Goal: Task Accomplishment & Management: Complete application form

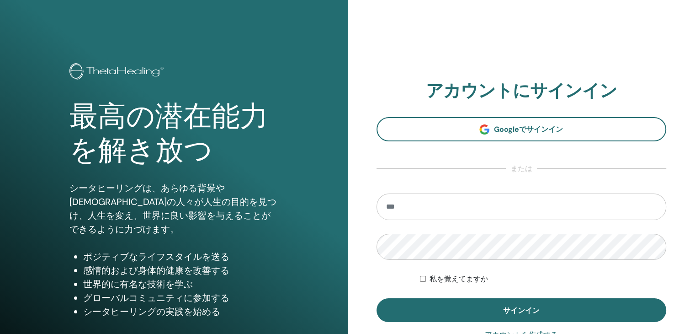
type input "**********"
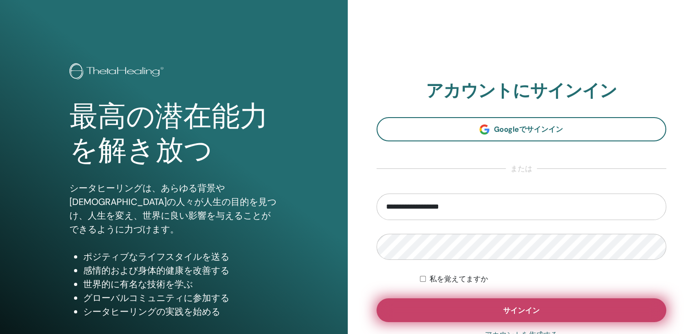
click at [446, 305] on button "サインイン" at bounding box center [522, 310] width 290 height 24
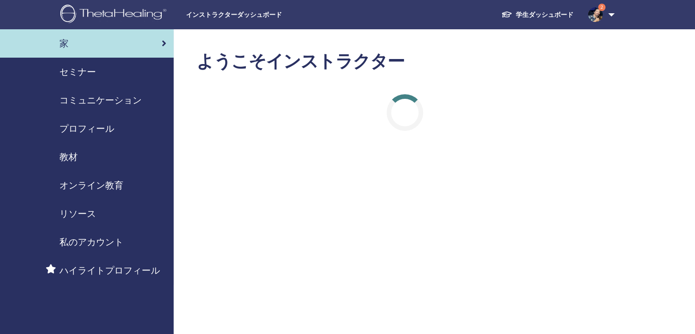
click at [100, 73] on div "セミナー" at bounding box center [86, 72] width 159 height 14
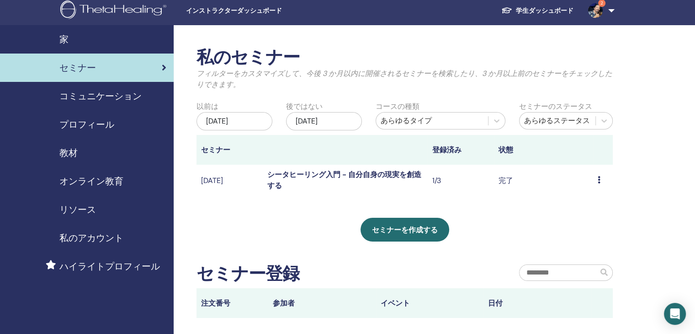
scroll to position [4, 0]
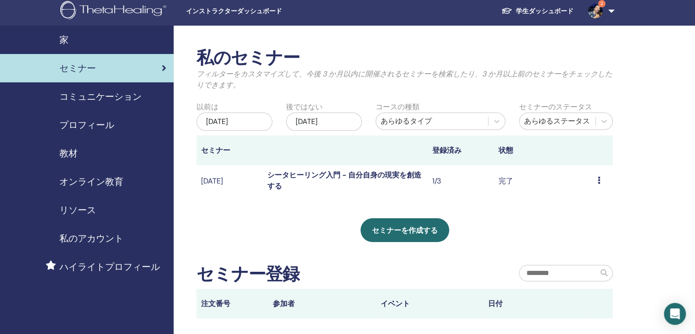
click at [598, 180] on icon at bounding box center [599, 179] width 3 height 7
click at [584, 188] on font "プレビュー" at bounding box center [591, 187] width 37 height 10
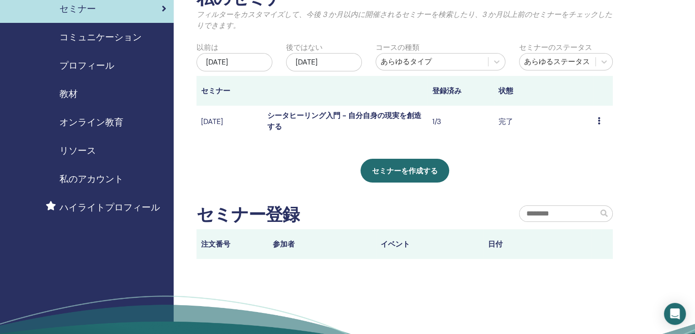
scroll to position [0, 0]
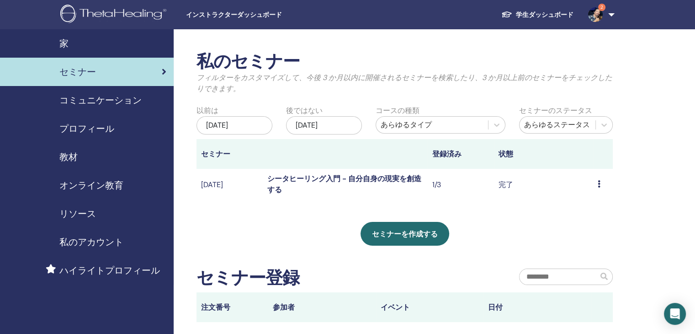
click at [611, 17] on link "2" at bounding box center [599, 14] width 37 height 29
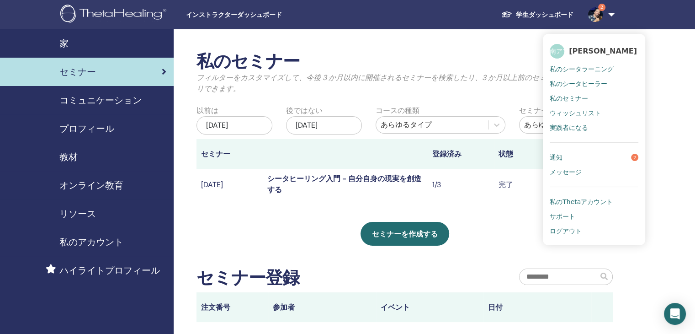
click at [608, 156] on link "通知 2" at bounding box center [594, 157] width 89 height 15
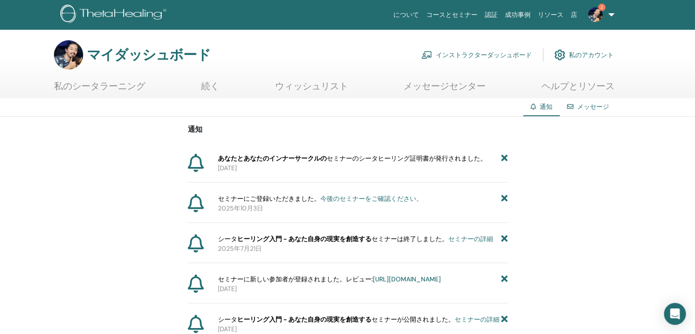
click at [357, 198] on font "今後のセミナーをご確認ください。" at bounding box center [371, 198] width 102 height 8
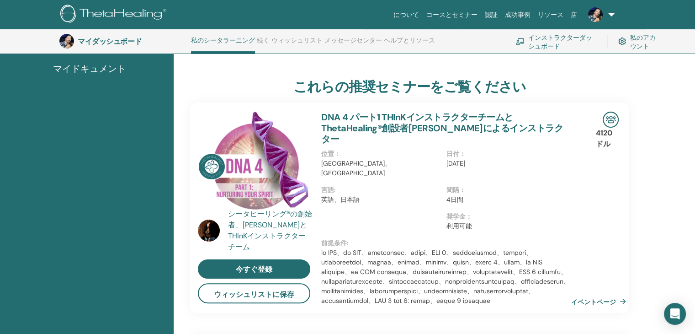
scroll to position [172, 0]
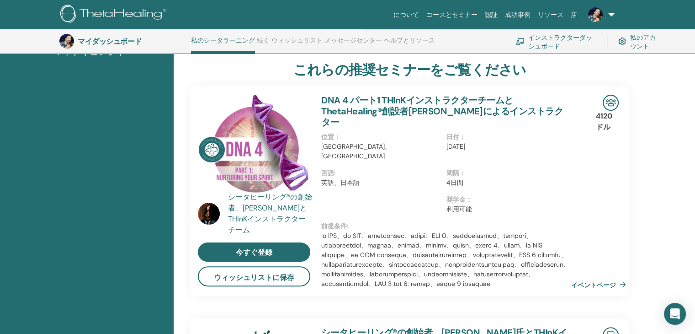
click at [269, 202] on div "シータヒーリング®の創始者 、[PERSON_NAME]とTHInKインストラクターチーム" at bounding box center [270, 213] width 85 height 44
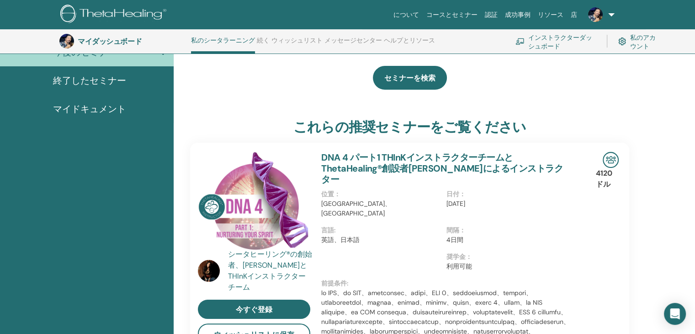
scroll to position [82, 0]
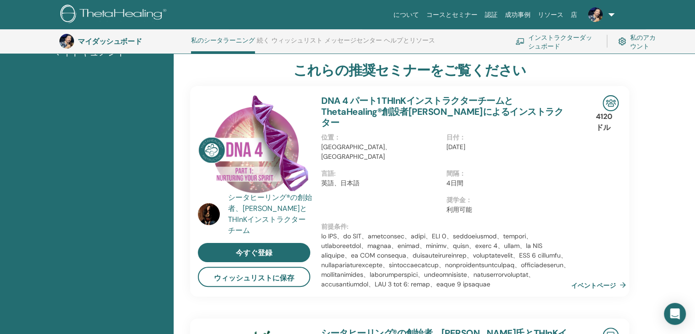
scroll to position [172, 0]
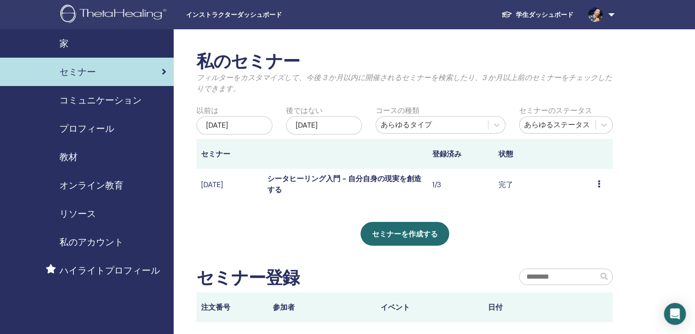
click at [595, 181] on td "プレビュー 参加者" at bounding box center [603, 184] width 20 height 31
click at [599, 184] on icon at bounding box center [599, 183] width 3 height 7
click at [594, 208] on font "参加者" at bounding box center [586, 206] width 22 height 10
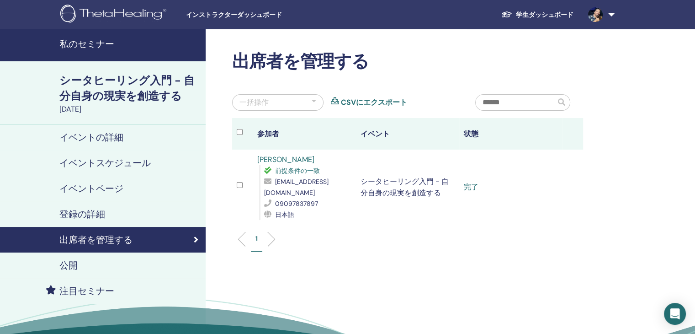
click at [277, 160] on font "[PERSON_NAME]" at bounding box center [285, 159] width 57 height 10
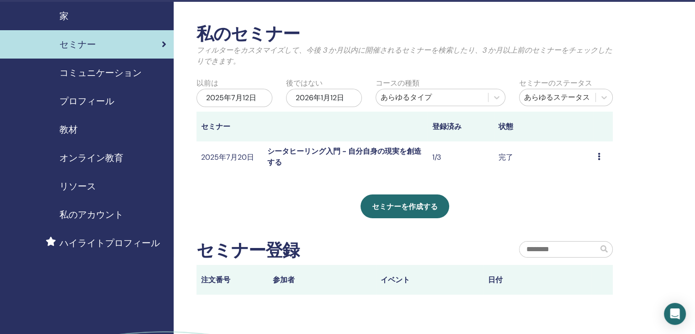
scroll to position [35, 0]
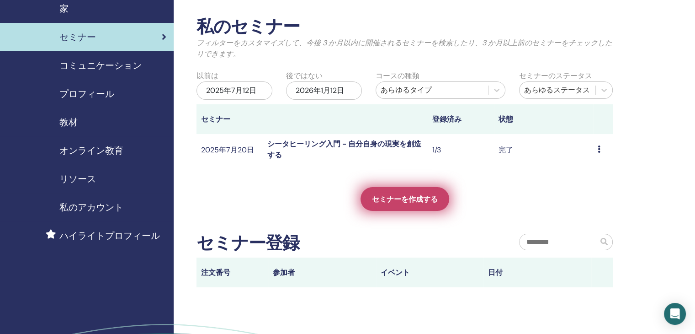
click at [413, 201] on font "セミナーを作成する" at bounding box center [405, 199] width 66 height 10
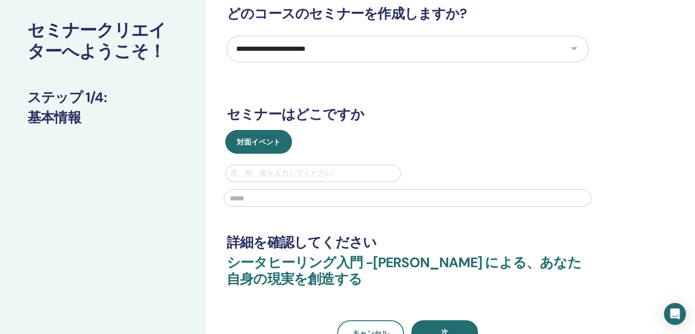
scroll to position [54, 0]
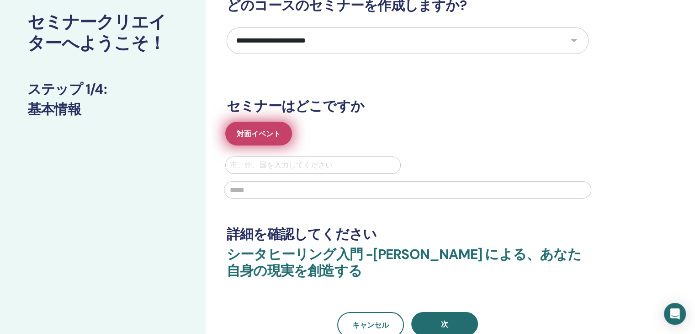
click at [250, 130] on font "対面イベント" at bounding box center [259, 134] width 44 height 10
click at [269, 127] on button "対面イベント" at bounding box center [258, 134] width 67 height 24
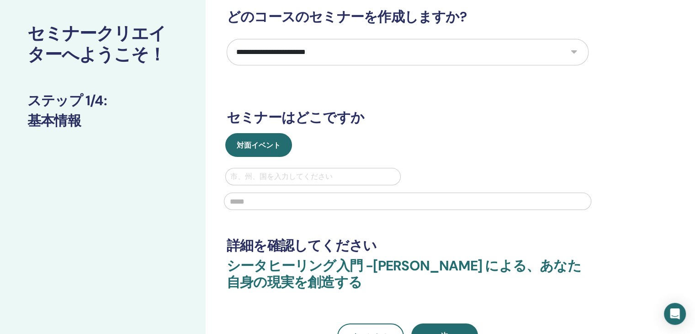
scroll to position [40, 0]
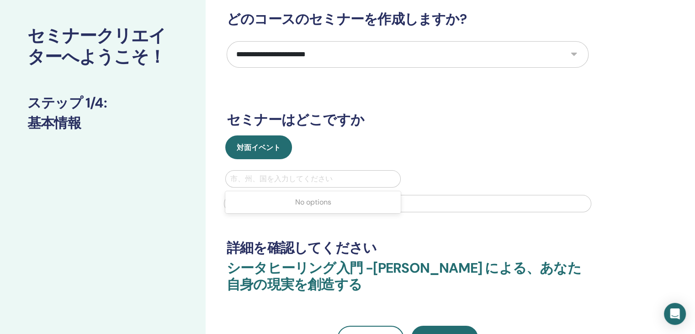
click at [315, 178] on div at bounding box center [312, 178] width 165 height 13
type input "*"
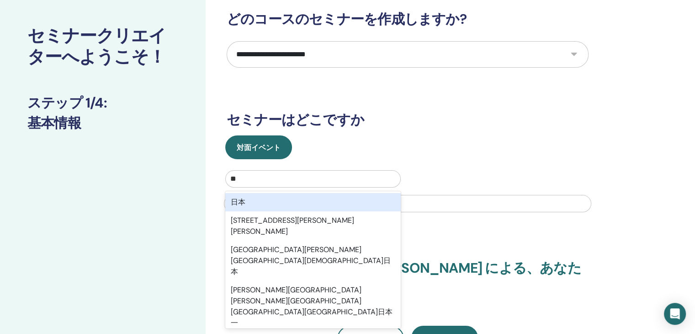
type input "*"
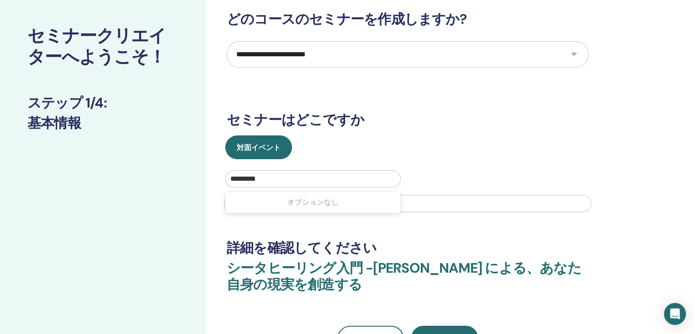
type input "*********"
click at [403, 136] on div "対面イベント" at bounding box center [408, 147] width 376 height 24
click at [313, 176] on div at bounding box center [312, 178] width 165 height 13
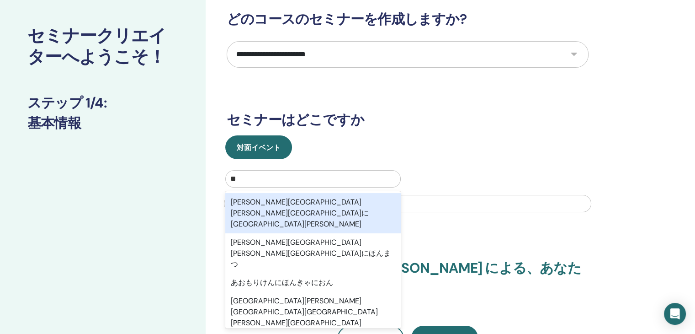
type input "**"
click at [400, 134] on div "**********" at bounding box center [408, 181] width 362 height 340
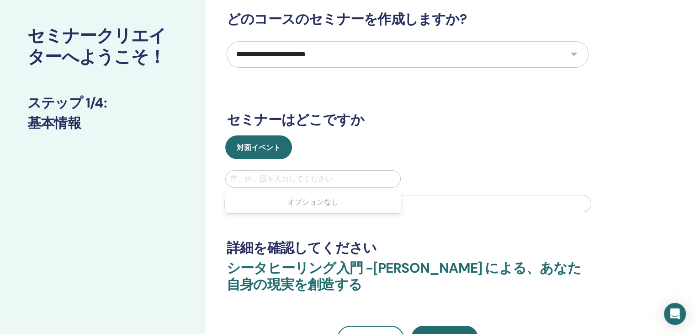
click at [315, 173] on div at bounding box center [312, 178] width 165 height 13
click at [315, 173] on div "*" at bounding box center [303, 178] width 147 height 13
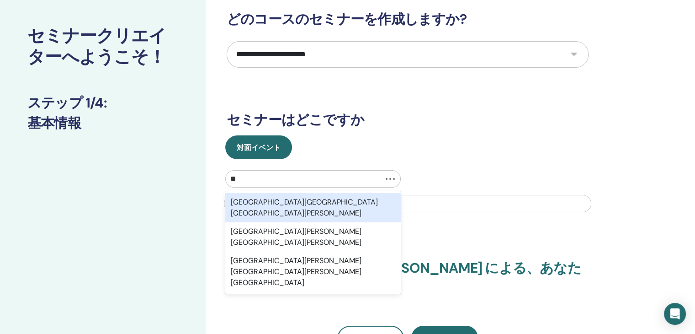
type input "*"
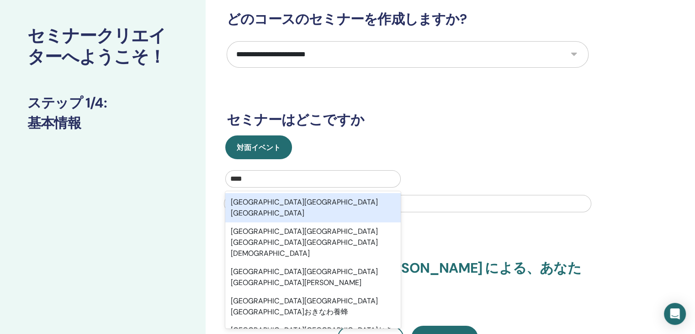
type input "**"
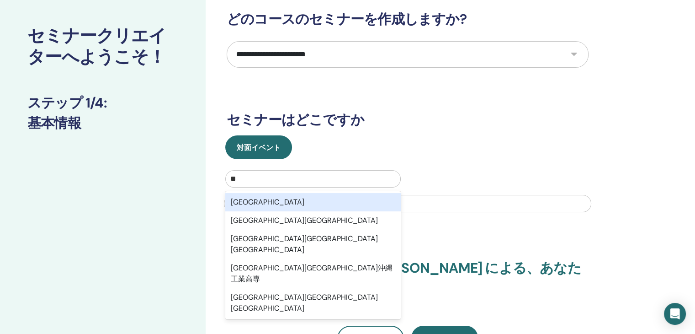
click at [297, 200] on div "沖縄県" at bounding box center [312, 202] width 175 height 18
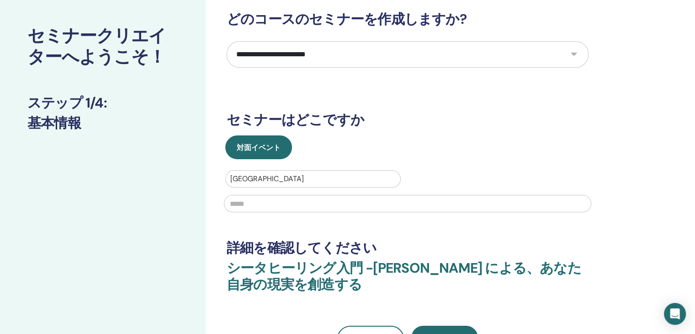
click at [299, 203] on input "text" at bounding box center [407, 203] width 367 height 17
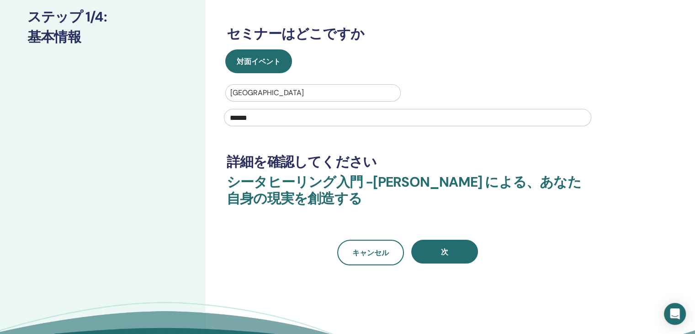
scroll to position [127, 0]
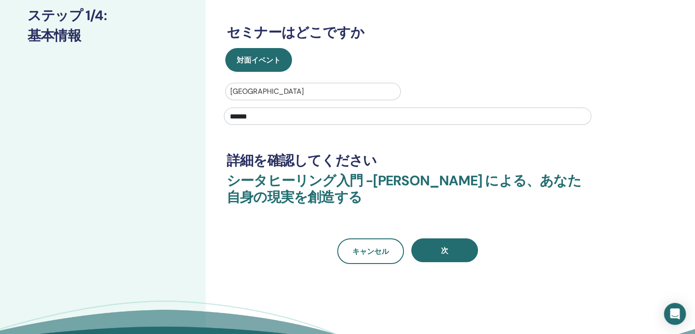
type input "******"
click at [690, 124] on div "**********" at bounding box center [347, 147] width 695 height 490
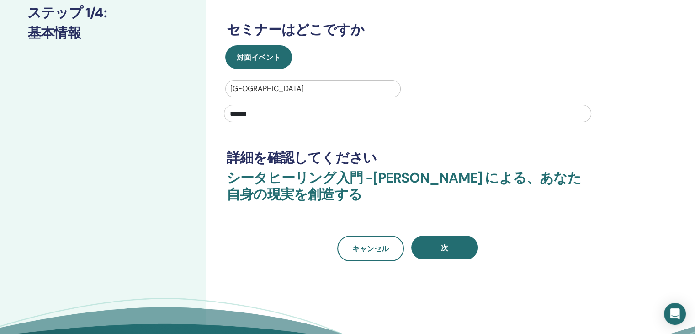
scroll to position [133, 0]
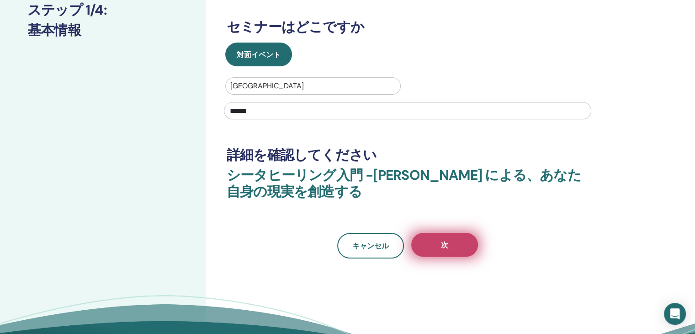
click at [460, 240] on button "次" at bounding box center [444, 245] width 67 height 24
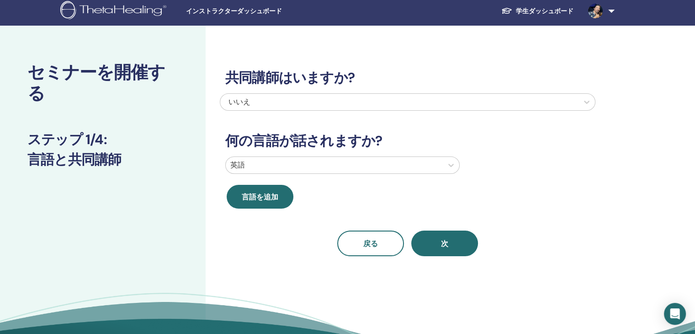
scroll to position [1, 0]
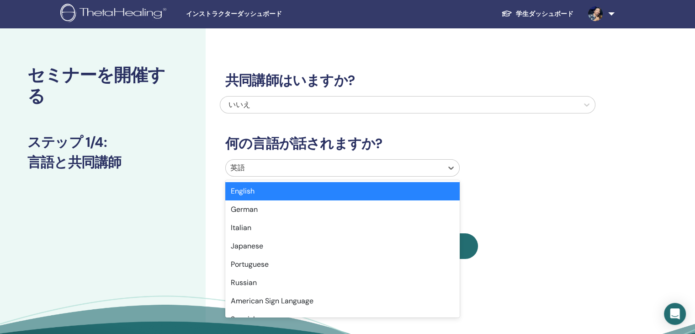
click at [390, 169] on div at bounding box center [334, 167] width 208 height 13
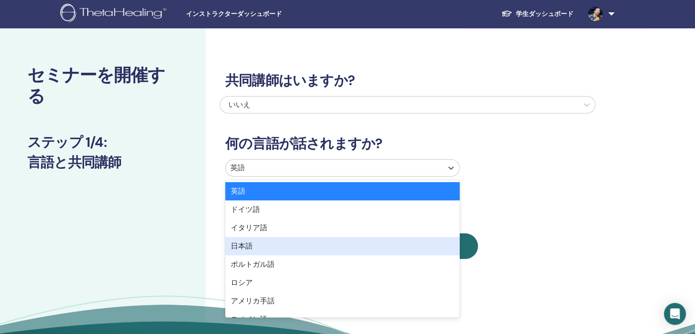
click at [322, 247] on div "日本語" at bounding box center [342, 246] width 234 height 18
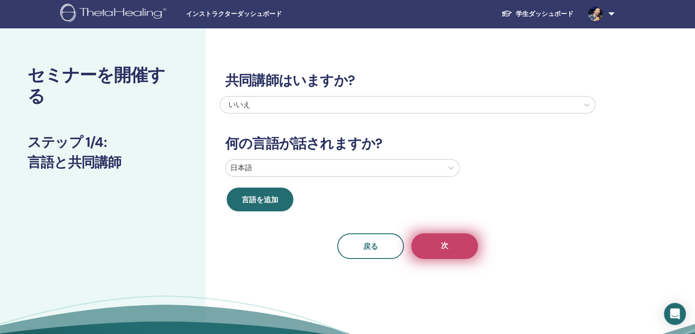
click at [451, 246] on button "次" at bounding box center [444, 246] width 67 height 26
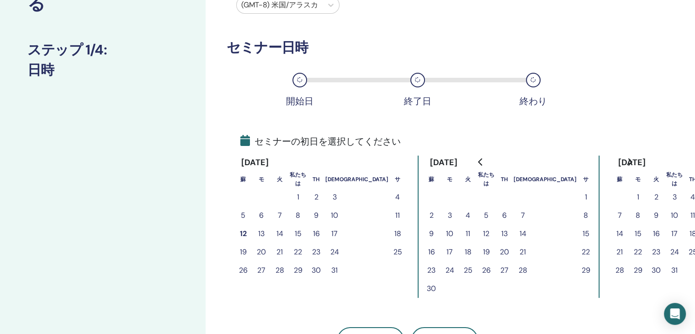
scroll to position [122, 0]
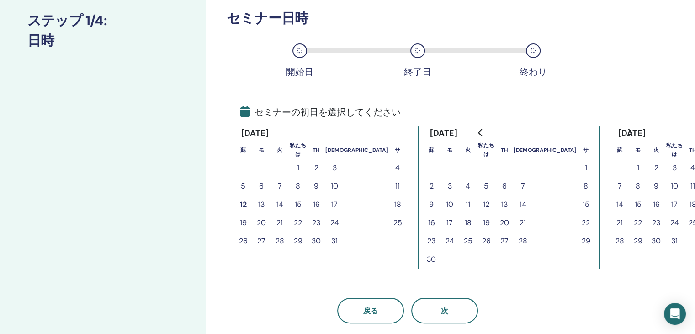
click at [394, 206] on font "18" at bounding box center [397, 204] width 7 height 10
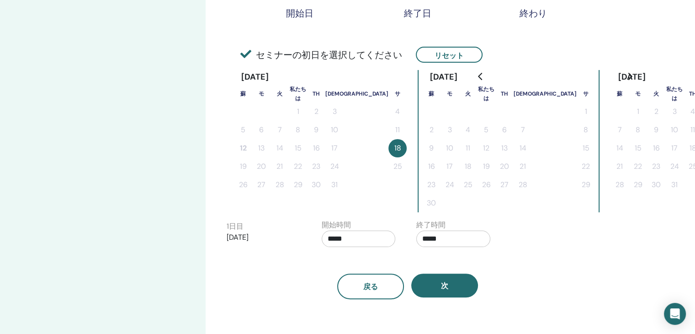
scroll to position [180, 0]
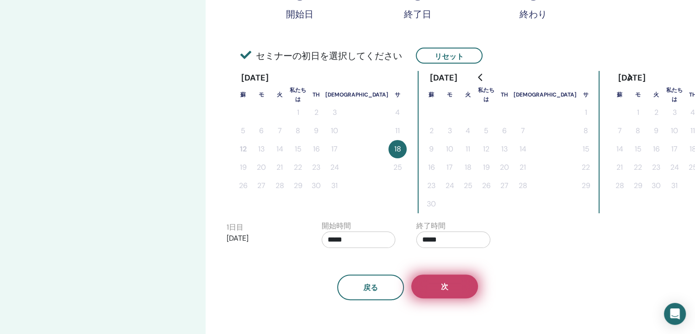
click at [455, 282] on button "次" at bounding box center [444, 286] width 67 height 24
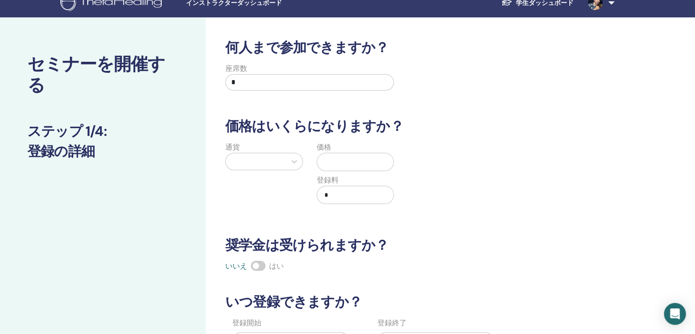
scroll to position [7, 0]
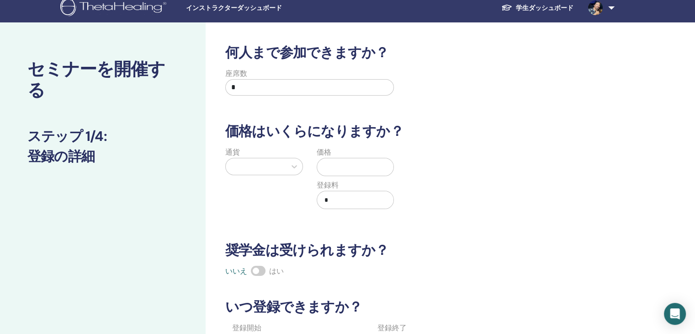
click at [358, 85] on input "*" at bounding box center [309, 87] width 169 height 16
type input "*"
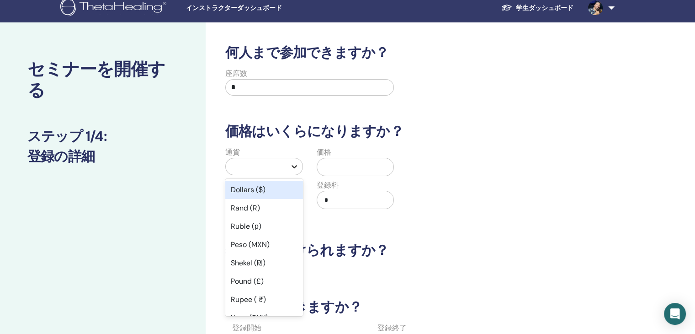
click at [294, 167] on icon at bounding box center [294, 166] width 5 height 3
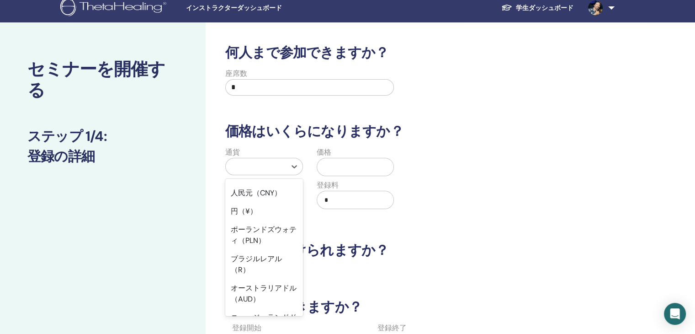
scroll to position [109, 0]
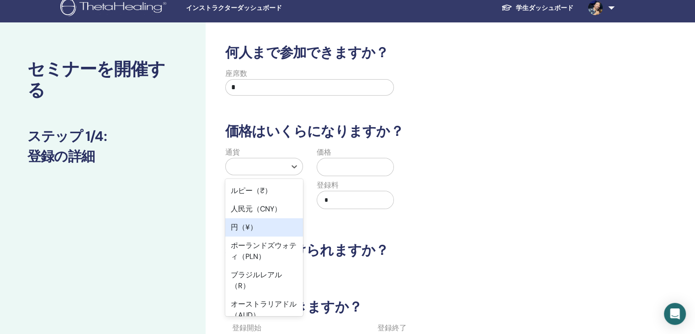
click at [264, 226] on div "円（¥）" at bounding box center [264, 227] width 78 height 18
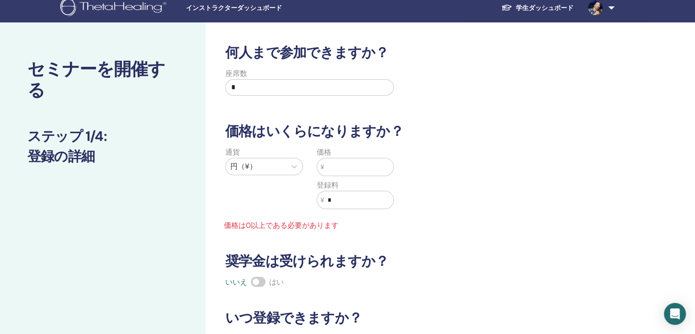
click at [335, 170] on input "text" at bounding box center [358, 166] width 69 height 17
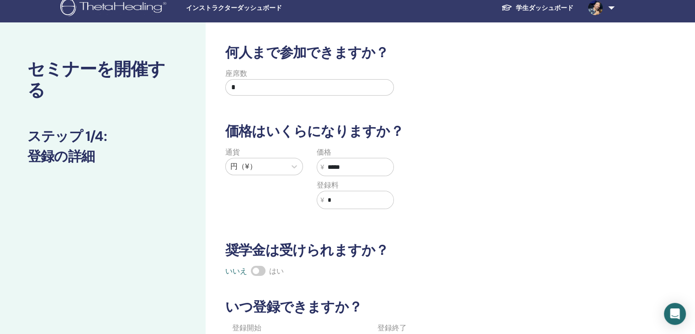
type input "*****"
click at [694, 142] on div "セミナーを開催する ステップ 1/4 : 登録の詳細 何人まで参加できますか？ 座席数 * 価格はいくらになりますか？ 通貨 円（¥） 価格 ¥ ***** …" at bounding box center [347, 279] width 695 height 515
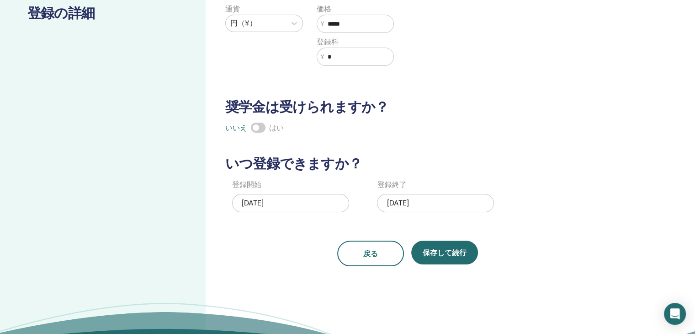
scroll to position [152, 0]
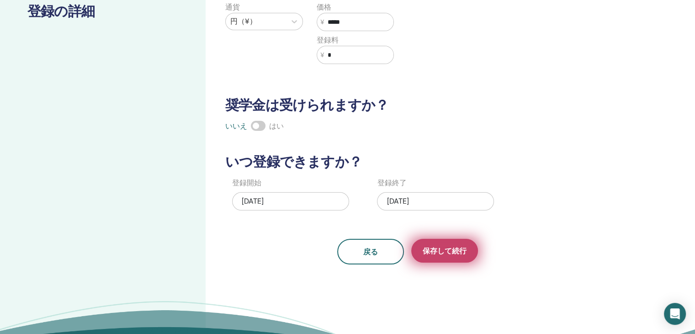
click at [447, 244] on button "保存して続行" at bounding box center [444, 251] width 67 height 24
click at [430, 242] on button "保存して続行" at bounding box center [444, 251] width 67 height 24
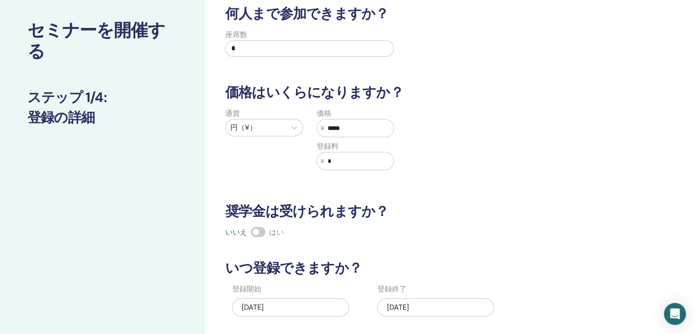
scroll to position [44, 0]
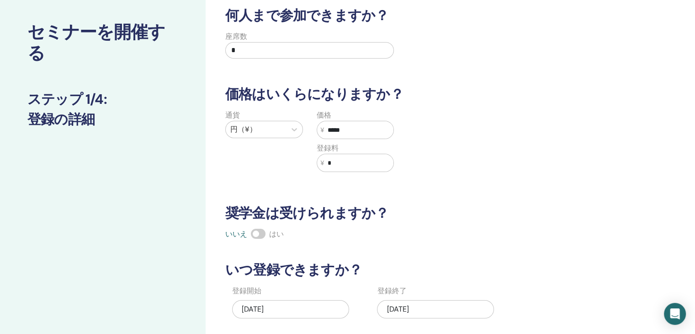
click at [316, 49] on input "*" at bounding box center [309, 50] width 169 height 16
type input "*"
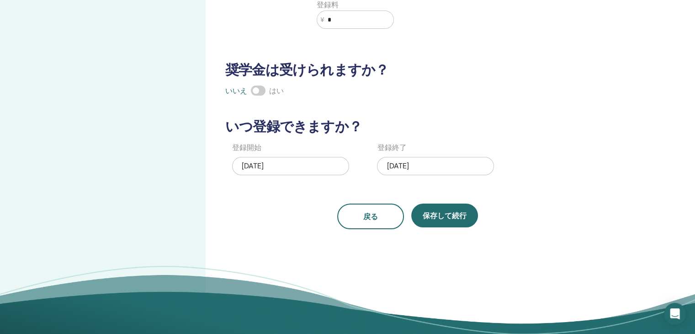
scroll to position [188, 0]
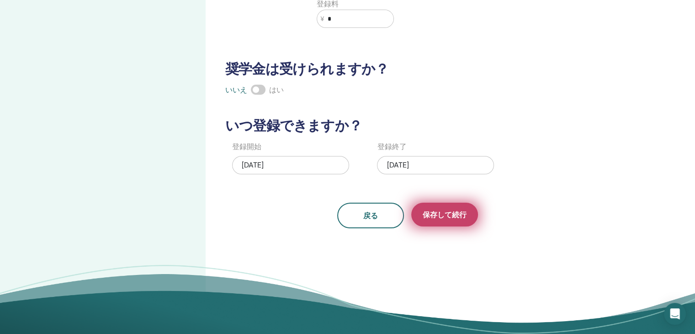
click at [436, 214] on font "保存して続行" at bounding box center [445, 215] width 44 height 10
click at [440, 217] on font "保存して続行" at bounding box center [445, 215] width 44 height 10
click at [428, 215] on font "保存して続行" at bounding box center [445, 215] width 44 height 10
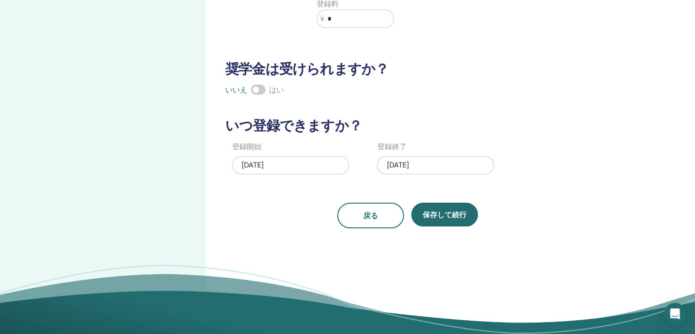
click at [433, 51] on div "何人まで参加できますか？ 座席数 * 価格はいくらになりますか？ 通貨 円（¥） 価格 ¥ ***** 登録料 ¥ * 奨学金は受けられますか？ いいえ はい…" at bounding box center [408, 45] width 376 height 365
click at [409, 163] on font "[DATE]" at bounding box center [398, 165] width 22 height 10
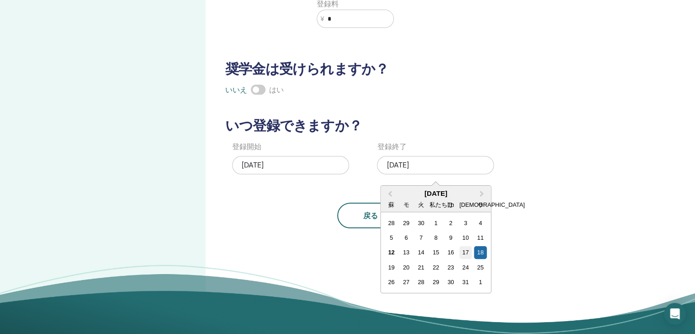
click at [466, 253] on font "17" at bounding box center [465, 252] width 6 height 7
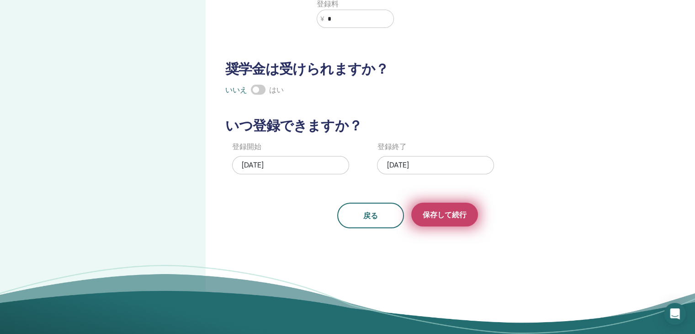
click at [439, 215] on font "保存して続行" at bounding box center [445, 215] width 44 height 10
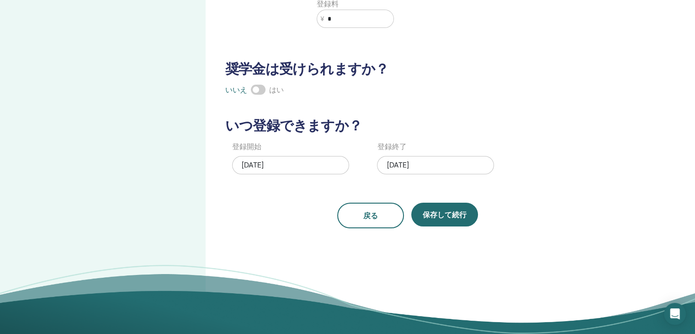
scroll to position [0, 0]
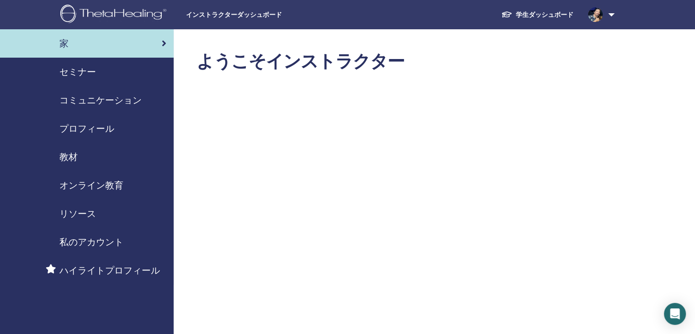
click at [121, 72] on div "セミナー" at bounding box center [86, 72] width 159 height 14
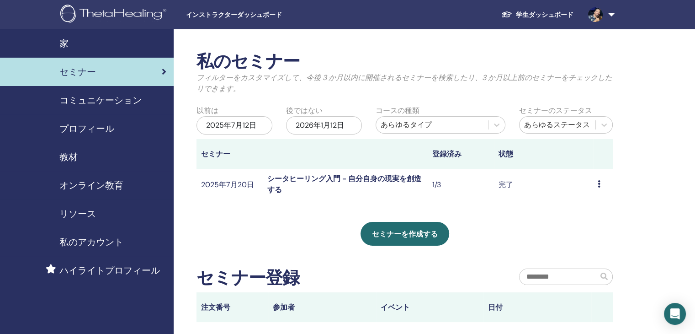
click at [117, 99] on font "コミュニケーション" at bounding box center [100, 100] width 82 height 12
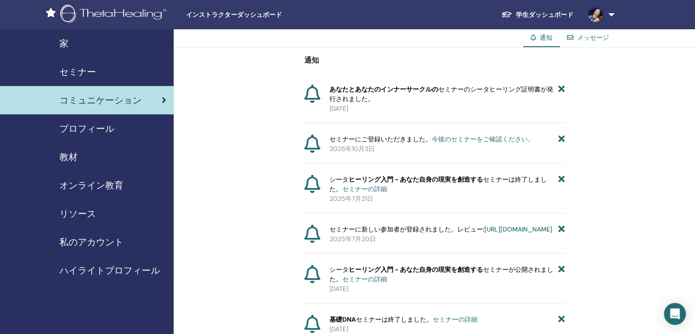
click at [484, 233] on font "[URL][DOMAIN_NAME]" at bounding box center [518, 229] width 68 height 8
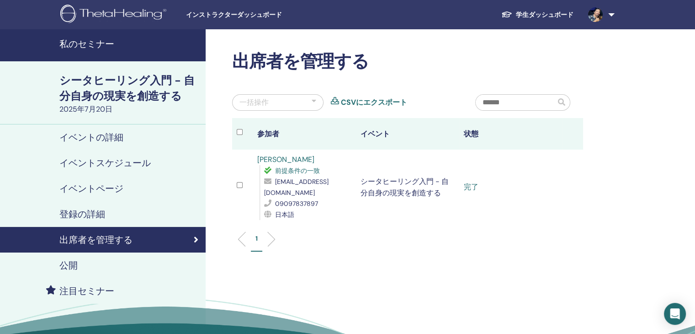
click at [104, 214] on font "登録の詳細" at bounding box center [82, 214] width 46 height 12
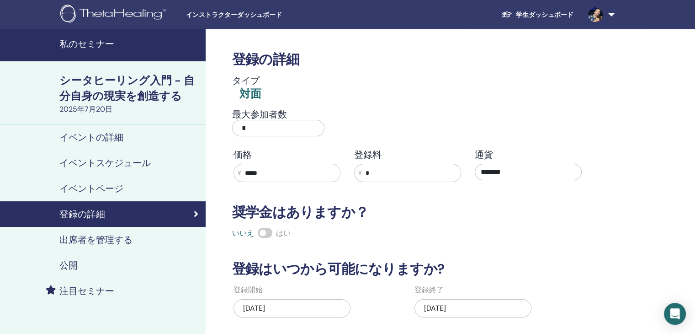
click at [499, 242] on div "登録の詳細 タイプ 対面 最大参加者数 * 価格 ¥ ***** 登録料 ¥ * 通貨 ******* 奨学金はありますか？ いいえ はい 登録はいつから可能…" at bounding box center [408, 176] width 362 height 294
click at [117, 238] on font "出席者を管理する" at bounding box center [95, 240] width 73 height 12
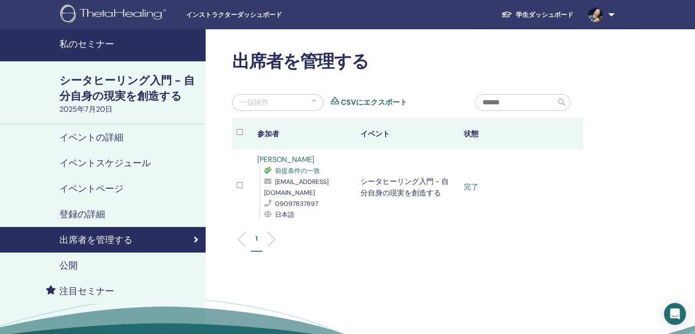
click at [195, 233] on link "出席者を管理する" at bounding box center [103, 240] width 206 height 26
click at [353, 101] on font "CSVにエクスポート" at bounding box center [374, 102] width 66 height 10
click at [552, 64] on h2 "出席者を管理する" at bounding box center [407, 61] width 351 height 21
click at [503, 212] on td "完了" at bounding box center [510, 186] width 103 height 75
click at [376, 242] on ul "1" at bounding box center [407, 243] width 335 height 18
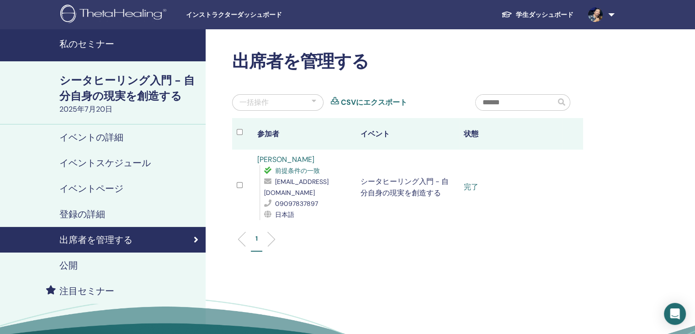
click at [93, 271] on link "公開" at bounding box center [103, 265] width 206 height 26
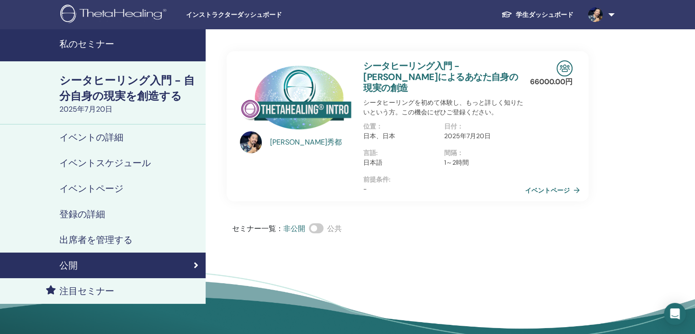
click at [393, 187] on div "シータヒーリング入門 - 安里秀都によるあなた自身の現実の創造 シータヒーリングを初めて体験し、もっと詳しく知りたいという方。この機会にぜひご登録ください。 …" at bounding box center [444, 126] width 173 height 150
click at [122, 136] on font "イベントの詳細" at bounding box center [91, 137] width 64 height 12
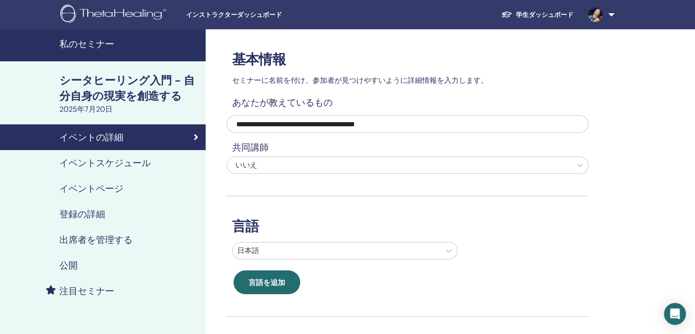
click at [82, 290] on font "注目セミナー" at bounding box center [86, 291] width 55 height 12
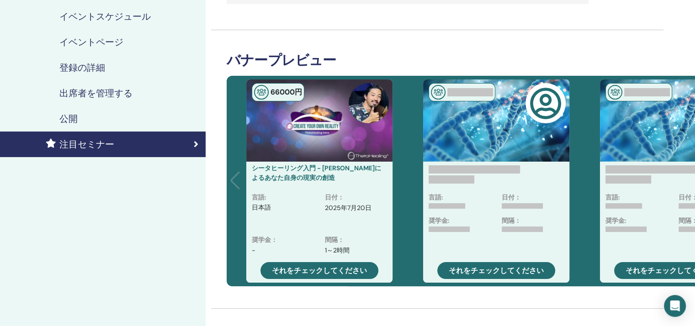
scroll to position [165, 0]
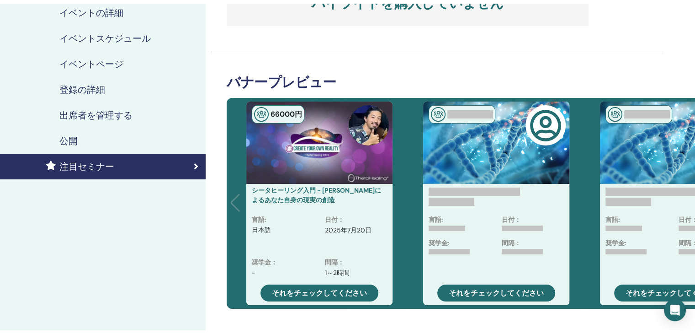
scroll to position [146, 0]
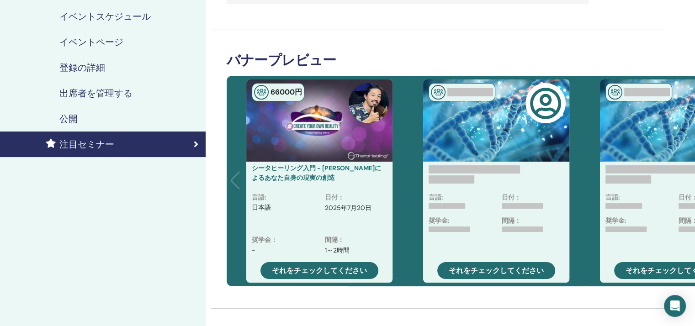
click at [39, 84] on link "出席者を管理する" at bounding box center [103, 93] width 206 height 26
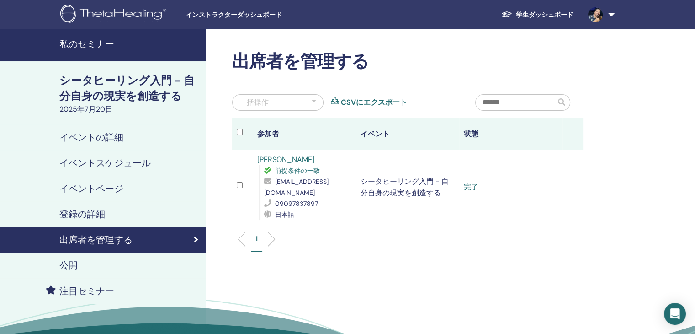
click at [101, 21] on img at bounding box center [114, 15] width 109 height 21
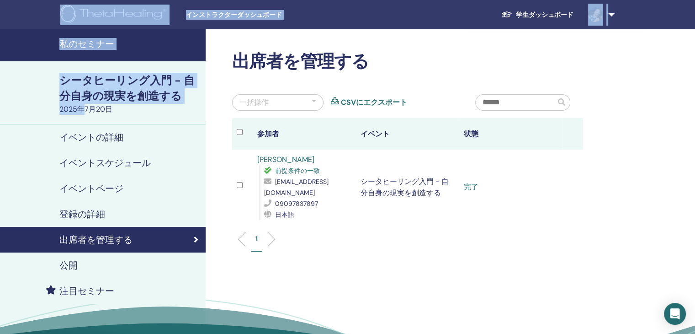
drag, startPoint x: 85, startPoint y: 122, endPoint x: 8, endPoint y: -16, distance: 157.7
click at [8, 0] on html "インストラクターダッシュボード 学生ダッシュボード 南アフリカ [PERSON_NAME] 私のシータラーニング 私のシータヒーラー 私のセミナー ウィッシュ…" at bounding box center [347, 167] width 695 height 334
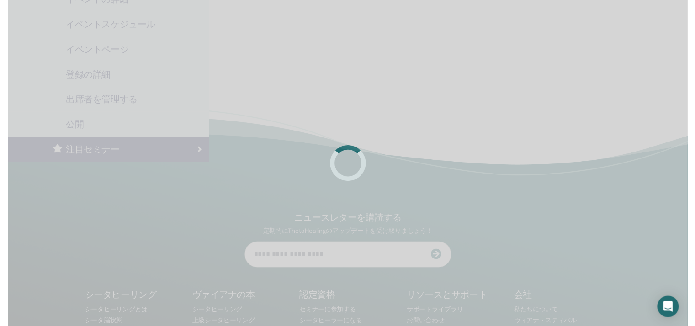
scroll to position [146, 0]
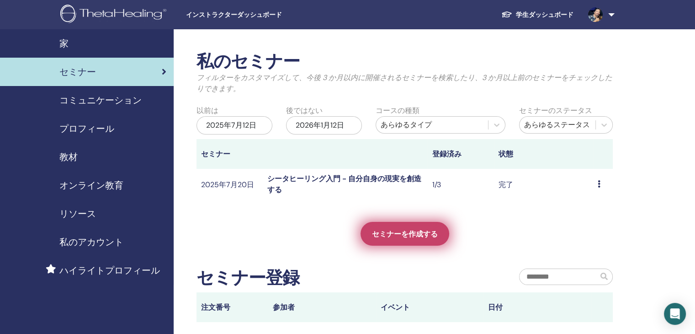
click at [392, 227] on link "セミナーを作成する" at bounding box center [405, 234] width 89 height 24
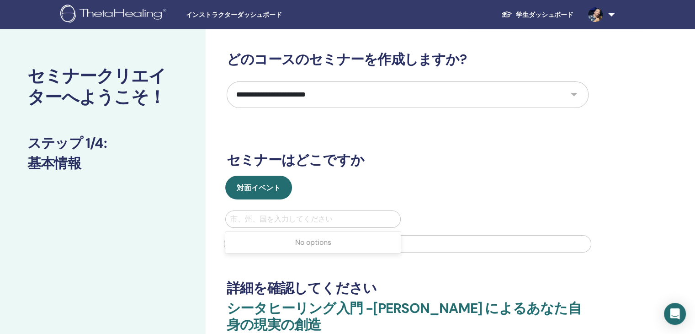
click at [280, 213] on div at bounding box center [312, 218] width 165 height 13
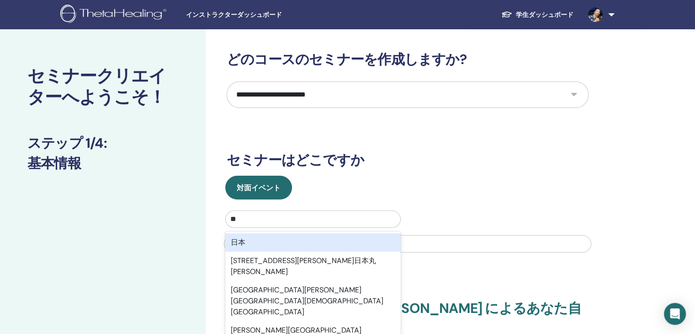
type input "**"
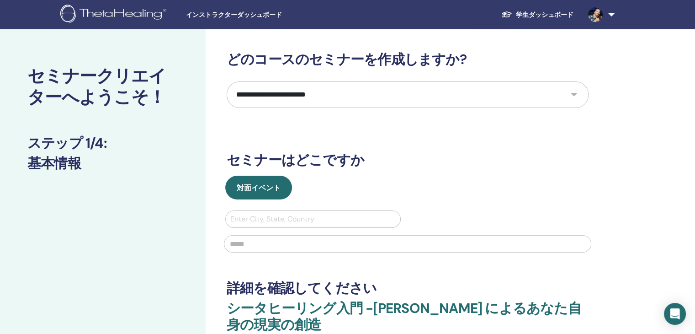
click at [435, 188] on div "対面イベント" at bounding box center [408, 187] width 376 height 24
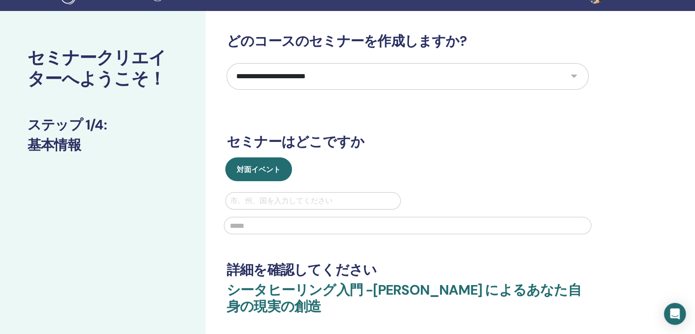
scroll to position [37, 0]
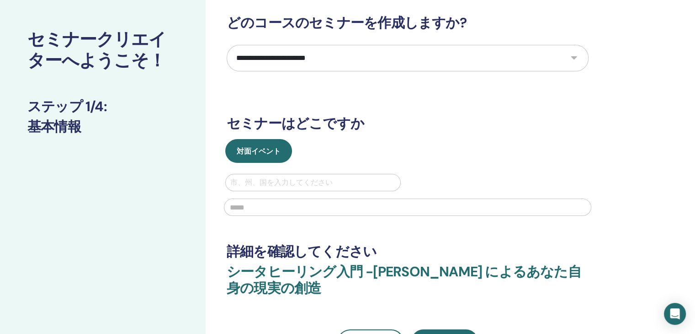
drag, startPoint x: 369, startPoint y: 171, endPoint x: 336, endPoint y: 183, distance: 35.0
click at [336, 183] on div "対面イベント 市、州、国を入力してください" at bounding box center [408, 180] width 376 height 82
click at [336, 183] on div at bounding box center [312, 182] width 165 height 13
type input "*"
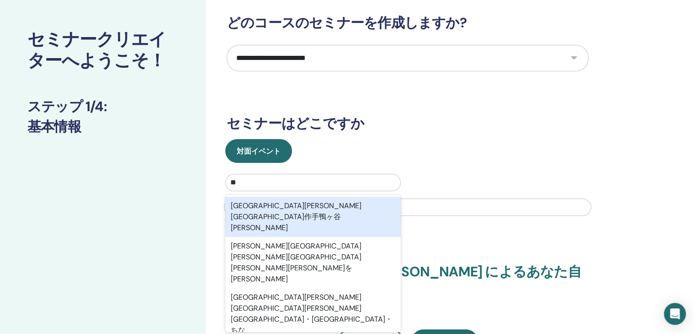
type input "**"
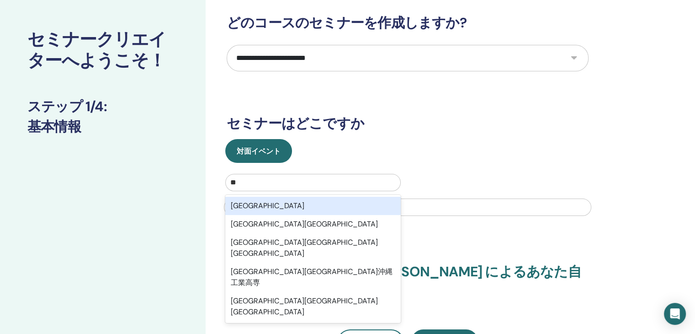
click at [292, 204] on div "[GEOGRAPHIC_DATA]" at bounding box center [312, 205] width 175 height 18
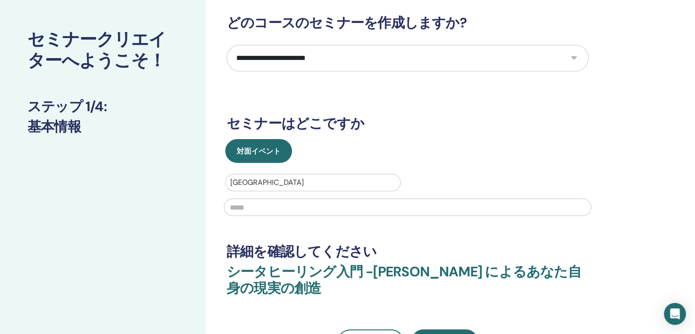
click at [286, 211] on input "text" at bounding box center [407, 206] width 367 height 17
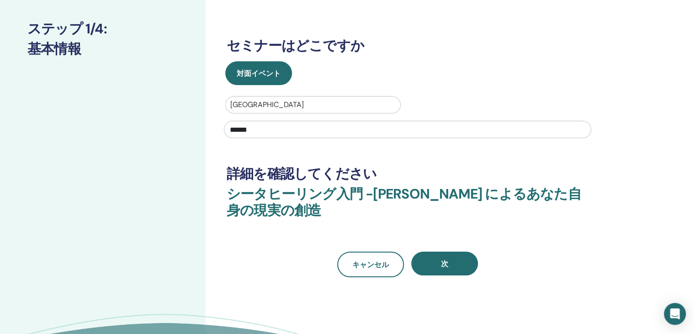
scroll to position [111, 0]
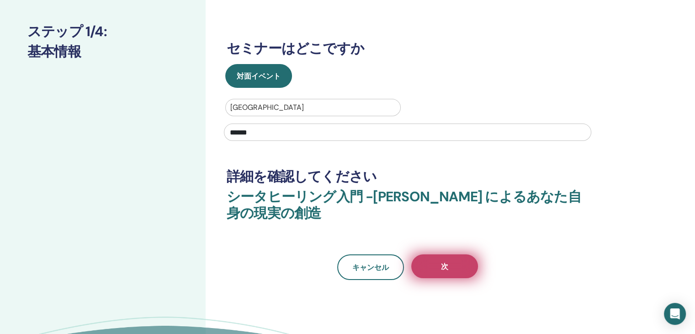
type input "******"
click at [449, 264] on button "次" at bounding box center [444, 266] width 67 height 24
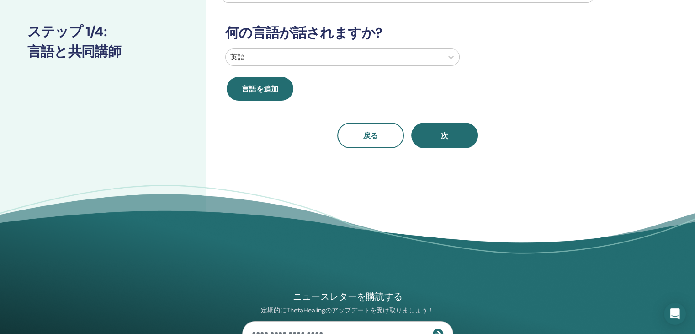
scroll to position [55, 0]
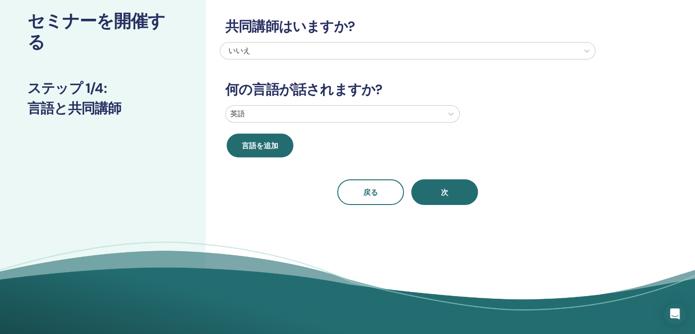
click at [397, 112] on div at bounding box center [334, 113] width 208 height 13
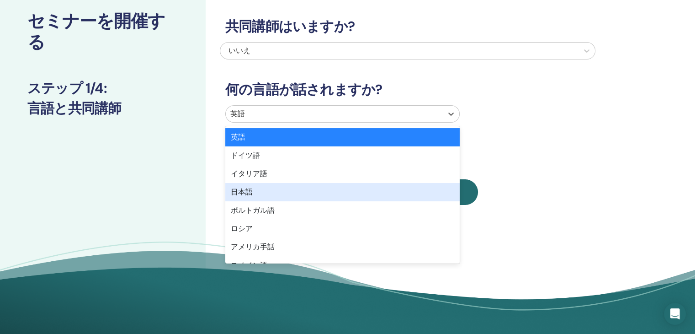
click at [281, 192] on div "日本語" at bounding box center [342, 192] width 234 height 18
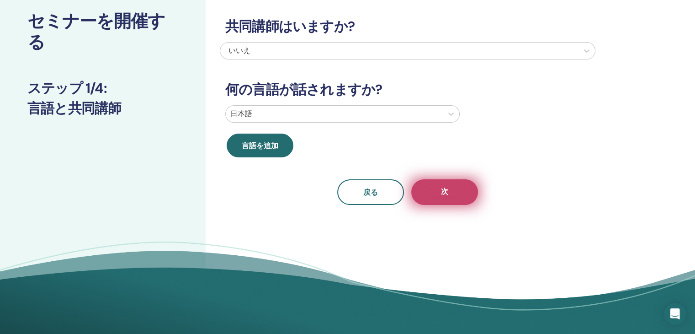
click at [464, 194] on button "次" at bounding box center [444, 192] width 67 height 26
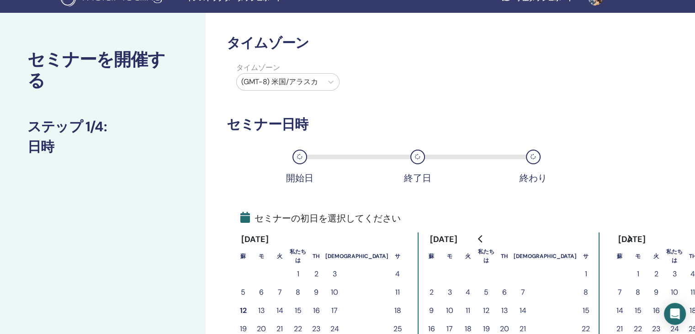
scroll to position [20, 0]
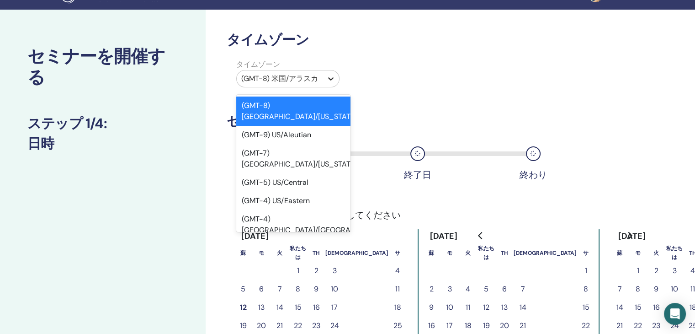
click at [331, 77] on icon at bounding box center [330, 78] width 9 height 9
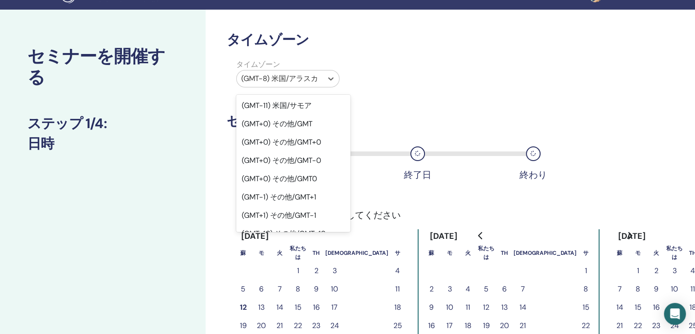
scroll to position [0, 0]
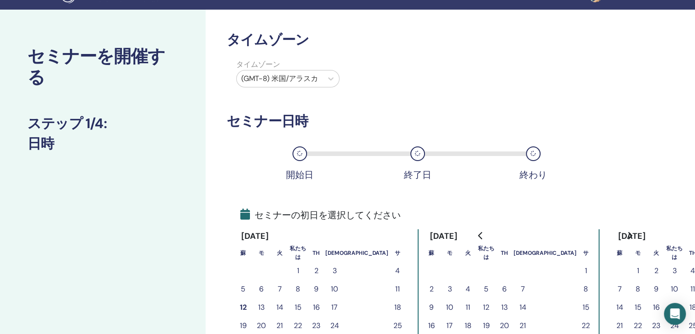
click at [375, 92] on div "タイムゾーン タイムゾーン (GMT-8) 米国/アラスカ セミナー日時 開始日 終了日 終わり セミナーの初日を選択してください [DATE] 蘇 モ 火 …" at bounding box center [408, 229] width 362 height 394
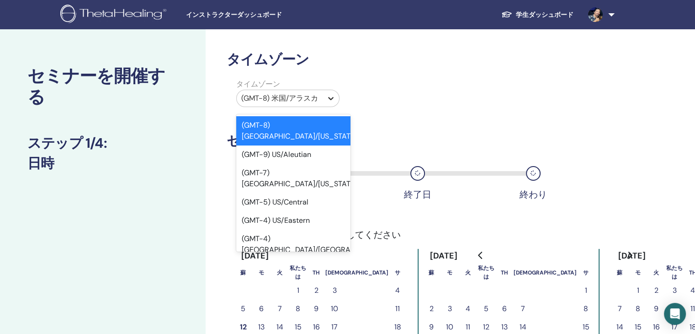
click at [328, 97] on icon at bounding box center [330, 98] width 9 height 9
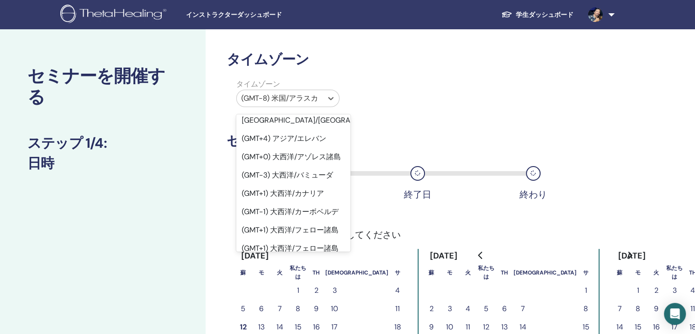
scroll to position [12397, 0]
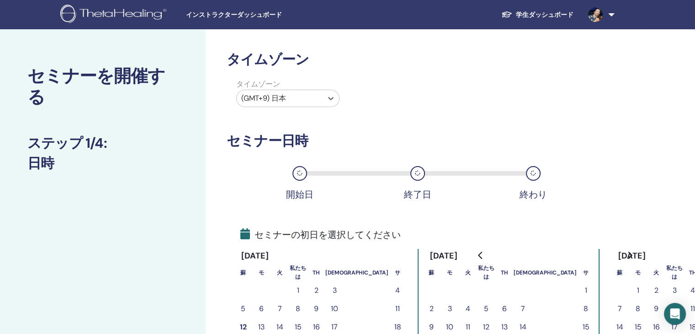
click at [421, 108] on div "タイムゾーン オプション（GMT+9）日本が選択されました。 Select is focused ,type to refine list, press Do…" at bounding box center [408, 95] width 376 height 32
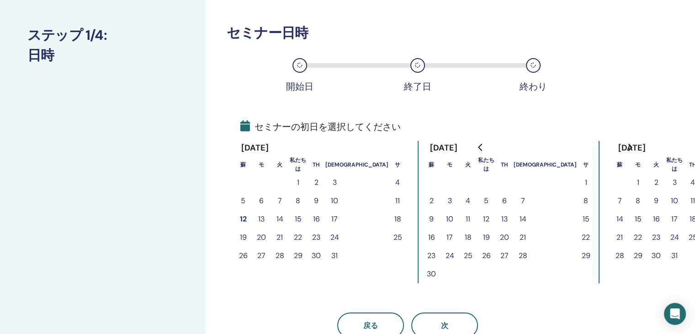
scroll to position [128, 0]
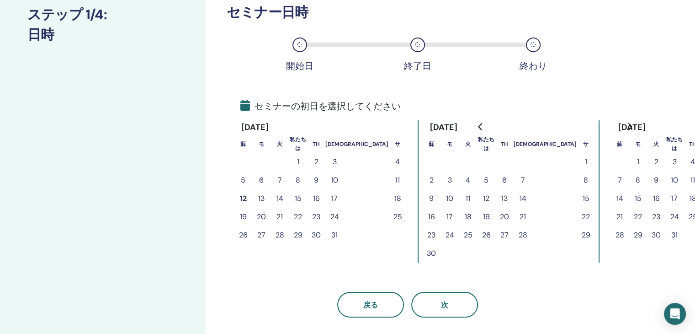
click at [316, 200] on font "16" at bounding box center [316, 198] width 7 height 10
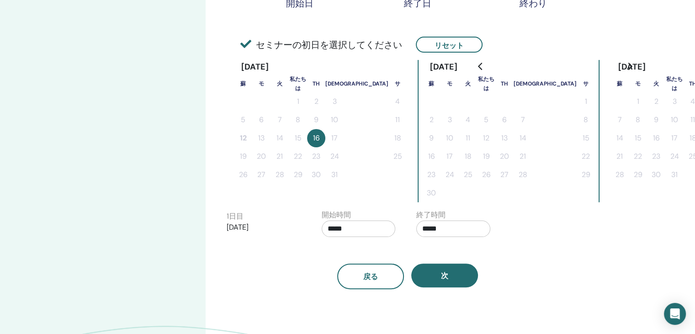
scroll to position [193, 0]
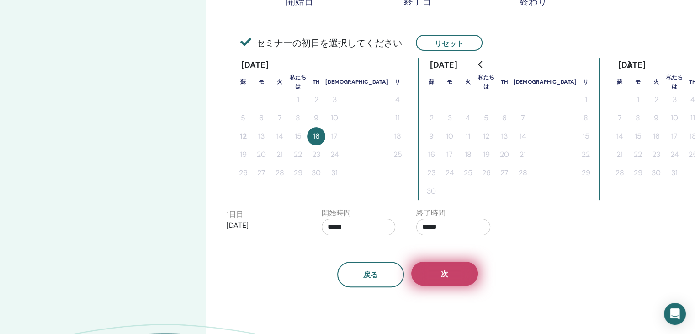
click at [454, 271] on button "次" at bounding box center [444, 273] width 67 height 24
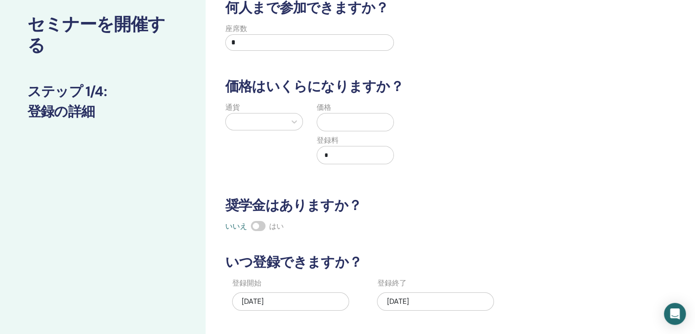
scroll to position [48, 0]
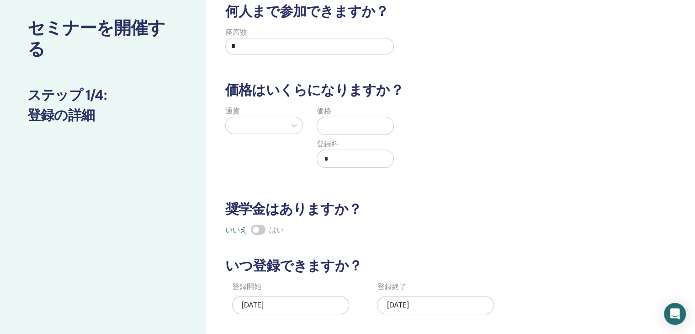
click at [293, 49] on input "*" at bounding box center [309, 46] width 169 height 16
type input "*"
click at [338, 120] on input "text" at bounding box center [357, 125] width 73 height 17
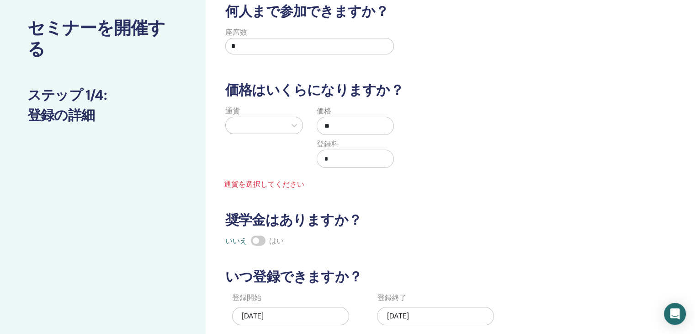
type input "*"
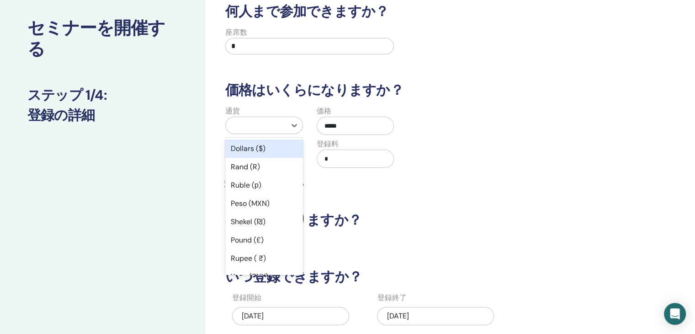
click at [264, 123] on div at bounding box center [255, 125] width 51 height 13
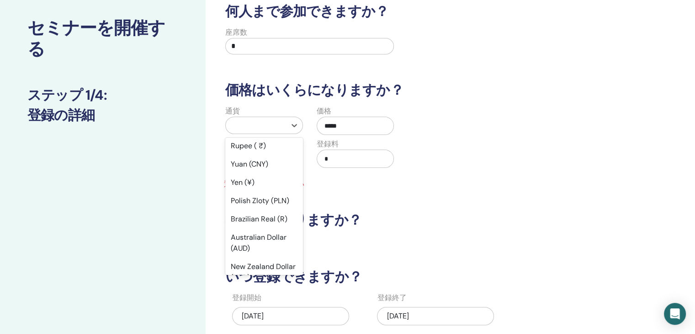
scroll to position [117, 0]
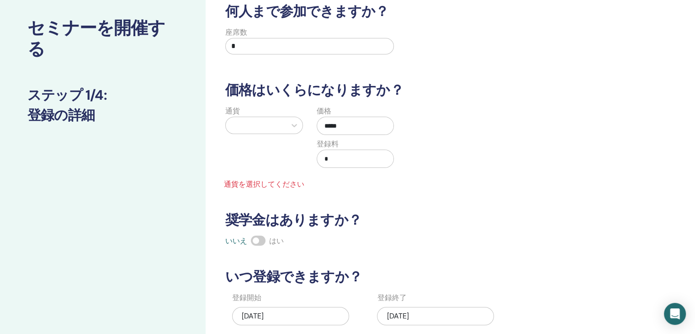
click at [362, 126] on input "*****" at bounding box center [357, 125] width 73 height 17
click at [331, 125] on input "*****" at bounding box center [357, 125] width 73 height 17
type input "*****"
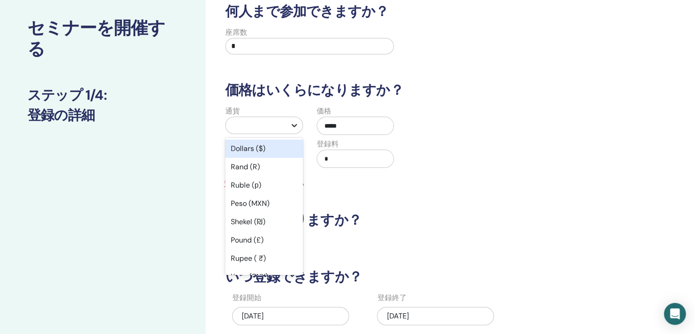
click at [297, 124] on icon at bounding box center [294, 125] width 9 height 9
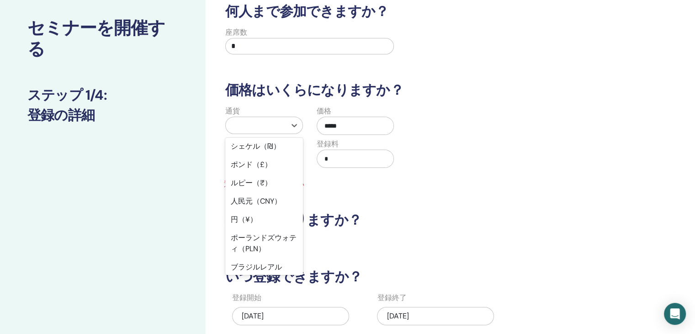
scroll to position [80, 0]
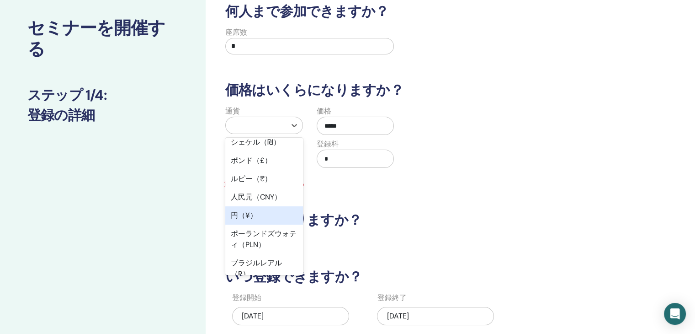
click at [264, 211] on div "円（¥）" at bounding box center [264, 215] width 78 height 18
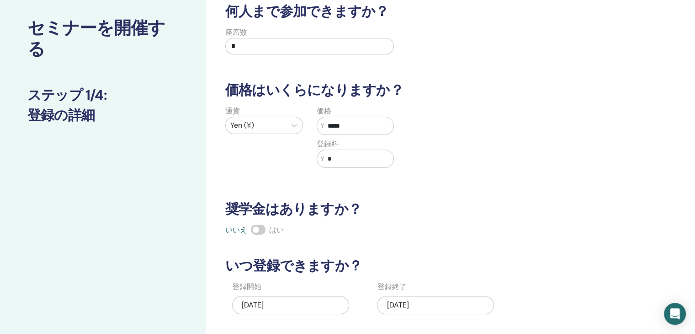
click at [444, 150] on div "通貨 Yen (¥) 価格 ¥ ***** 登録料 ¥ *" at bounding box center [401, 142] width 376 height 73
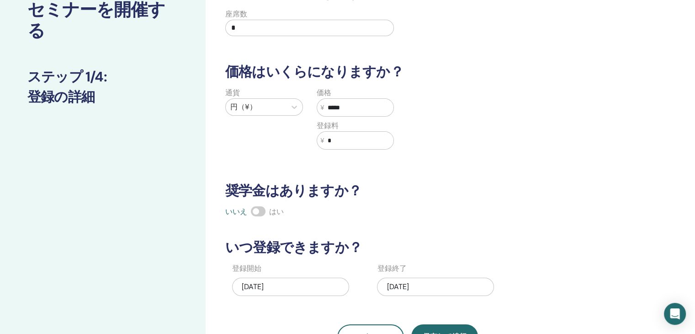
scroll to position [85, 0]
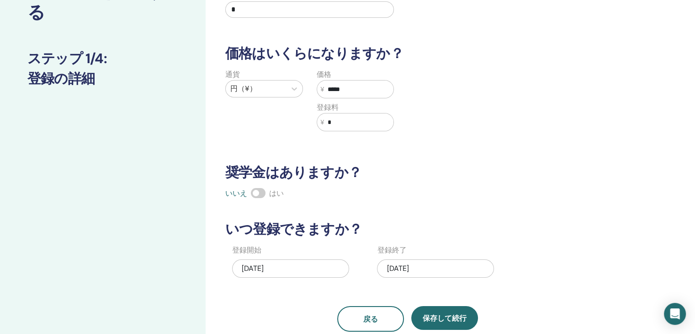
click at [262, 192] on span at bounding box center [258, 193] width 15 height 10
click at [375, 180] on div "何人まで参加できますか？ 座席数 * 価格はいくらになりますか？ 通貨 円（¥） 価格 ¥ ***** 登録料 ¥ * 奨学金はありますか？ いいえ はい い…" at bounding box center [408, 149] width 376 height 365
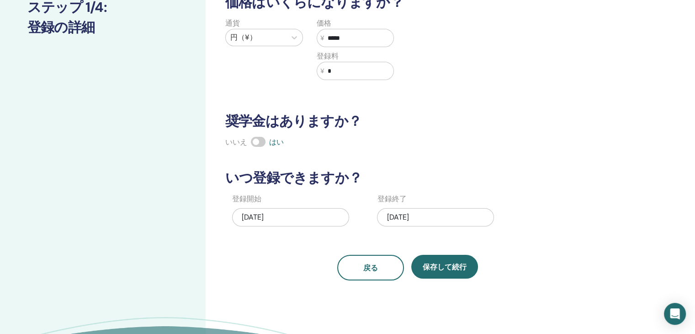
scroll to position [173, 0]
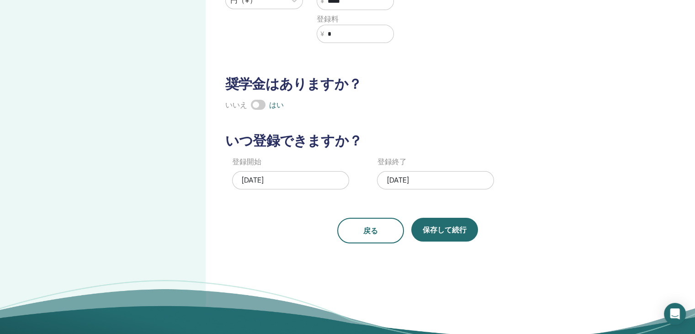
click at [463, 176] on div "[DATE]" at bounding box center [435, 180] width 117 height 18
drag, startPoint x: 463, startPoint y: 176, endPoint x: 457, endPoint y: 182, distance: 8.1
click at [457, 182] on div "[DATE]" at bounding box center [435, 180] width 117 height 18
click at [458, 181] on div "[DATE]" at bounding box center [435, 180] width 117 height 18
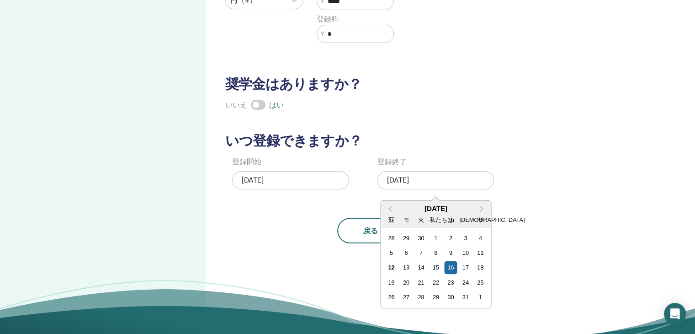
click at [458, 181] on div "[DATE]" at bounding box center [435, 180] width 117 height 18
click at [481, 268] on font "18" at bounding box center [480, 267] width 6 height 7
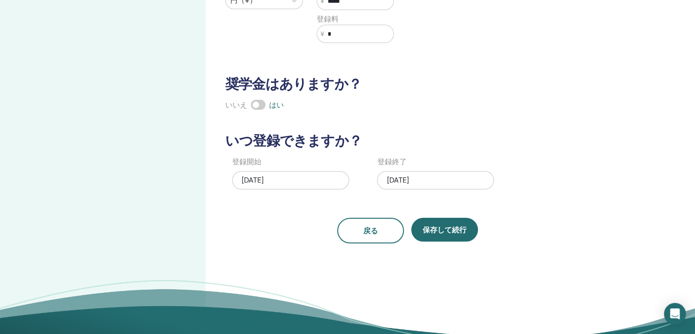
click at [519, 231] on div "戻る 保存して続行" at bounding box center [408, 231] width 376 height 26
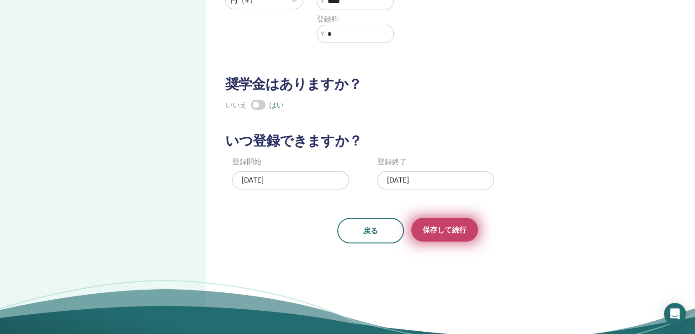
click at [457, 225] on font "保存して続行" at bounding box center [445, 230] width 44 height 10
click at [440, 229] on font "保存して続行" at bounding box center [445, 230] width 44 height 10
click at [430, 238] on button "保存して続行" at bounding box center [444, 230] width 67 height 24
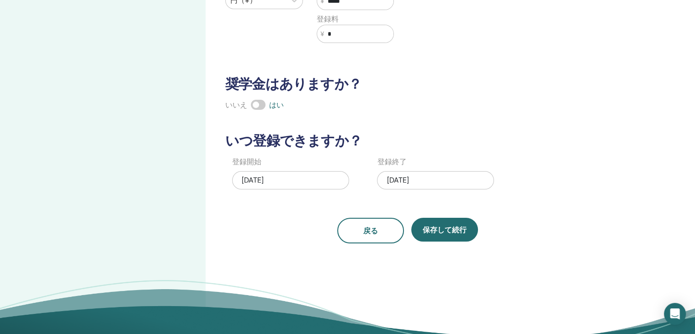
scroll to position [0, 0]
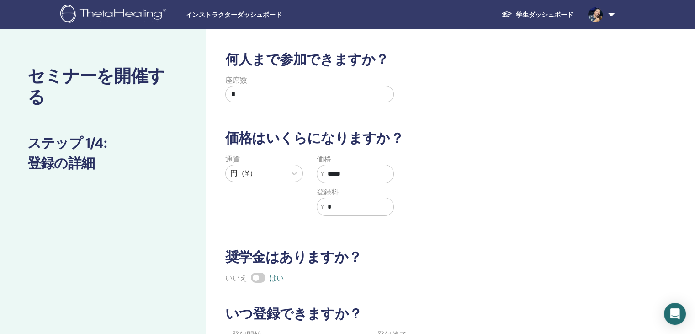
click at [585, 76] on div "座席数 *" at bounding box center [401, 91] width 376 height 33
